Goal: Check status: Check status

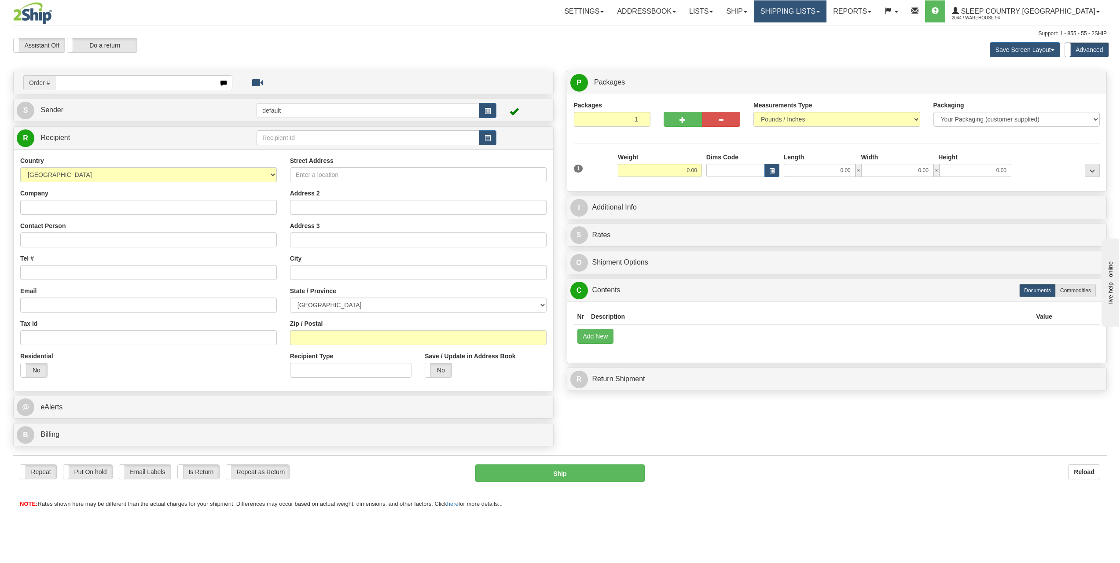
click at [813, 17] on link "Shipping lists" at bounding box center [790, 11] width 73 height 22
click at [818, 45] on span "Search Shipment History" at bounding box center [783, 42] width 68 height 7
click at [827, 11] on link "Shipping lists" at bounding box center [790, 11] width 73 height 22
click at [559, 31] on div "Support: 1 - 855 - 55 - 2SHIP" at bounding box center [560, 33] width 1094 height 7
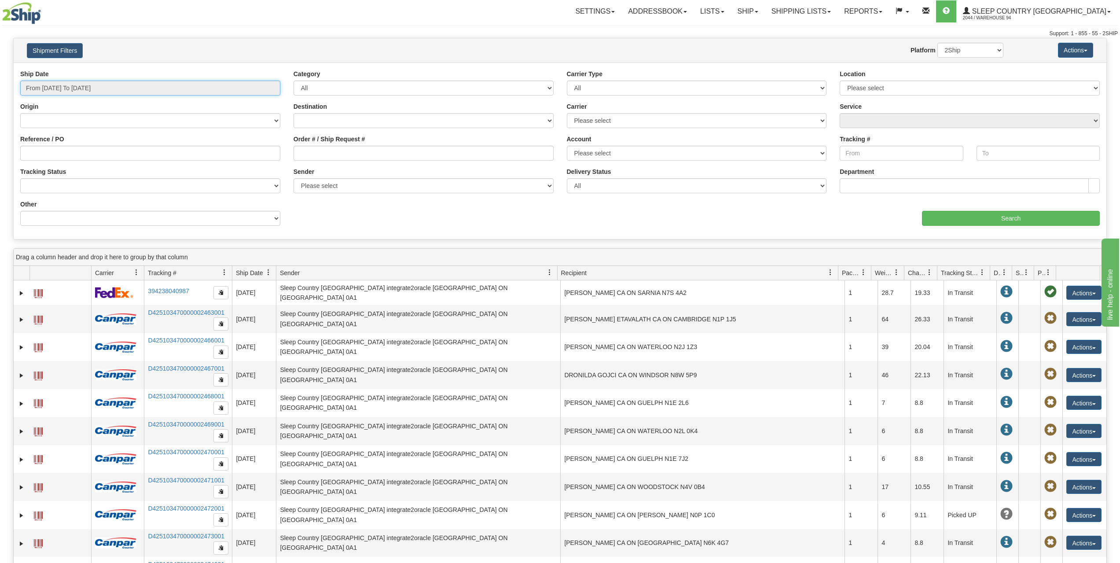
click at [135, 85] on input "From [DATE] To [DATE]" at bounding box center [150, 88] width 260 height 15
click at [46, 134] on li "Last 7 Days" at bounding box center [59, 136] width 70 height 12
type input "From [DATE] To [DATE]"
click at [982, 215] on input "Search" at bounding box center [1011, 218] width 178 height 15
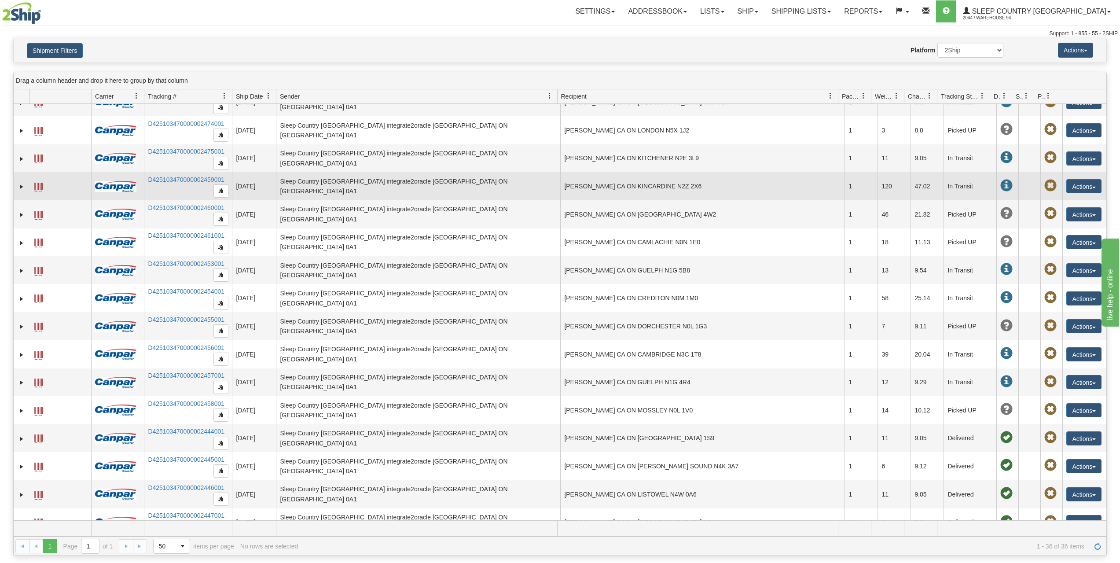
scroll to position [583, 0]
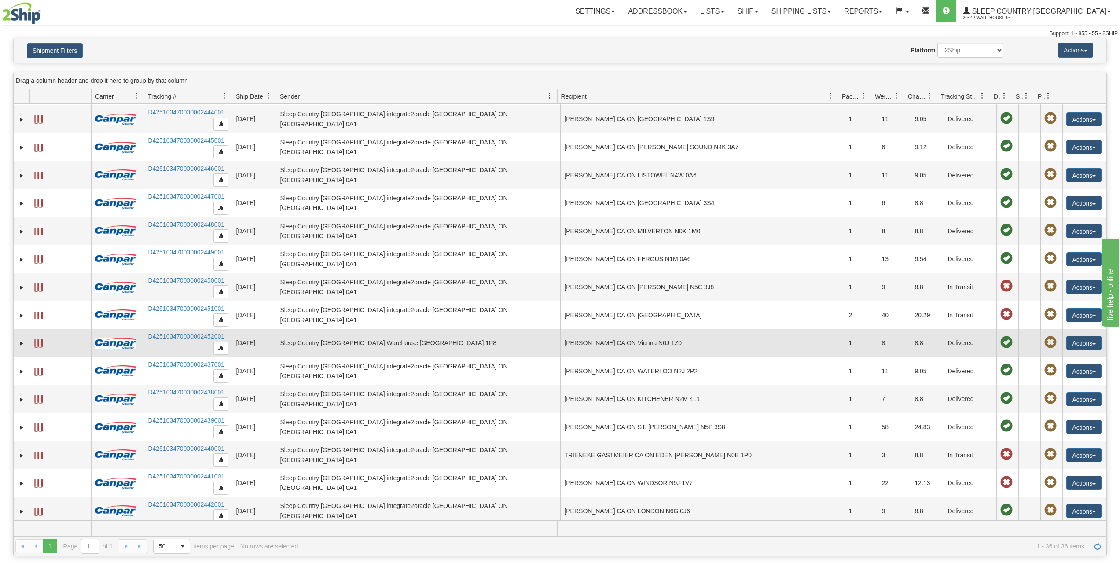
click at [498, 338] on td "Sleep Country [GEOGRAPHIC_DATA] Warehouse [GEOGRAPHIC_DATA] 1P8" at bounding box center [418, 343] width 284 height 28
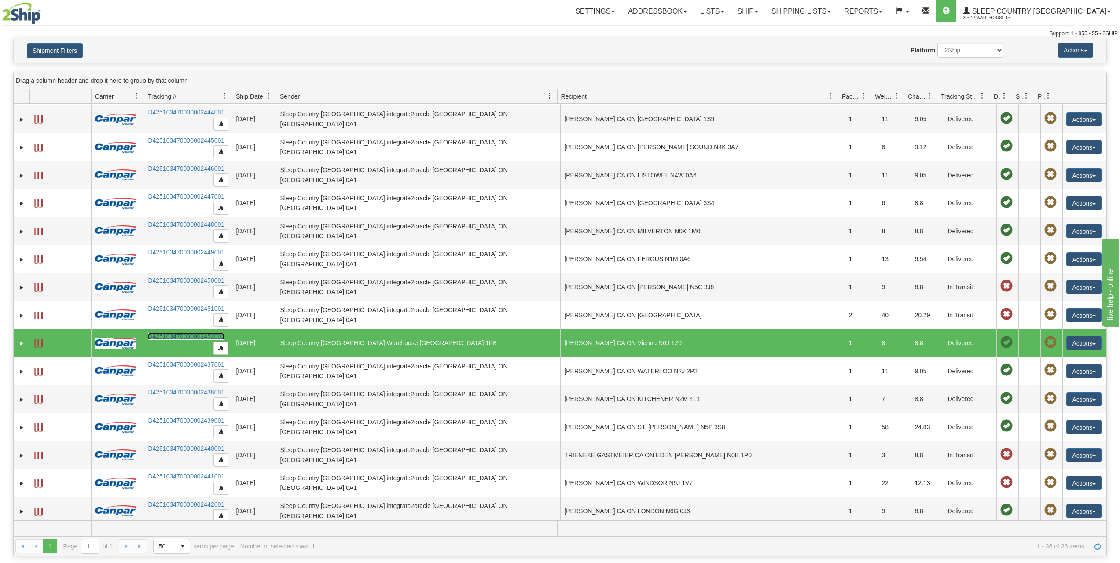
click at [195, 333] on link "D425103470000002452001" at bounding box center [186, 336] width 77 height 7
